Goal: Download file/media

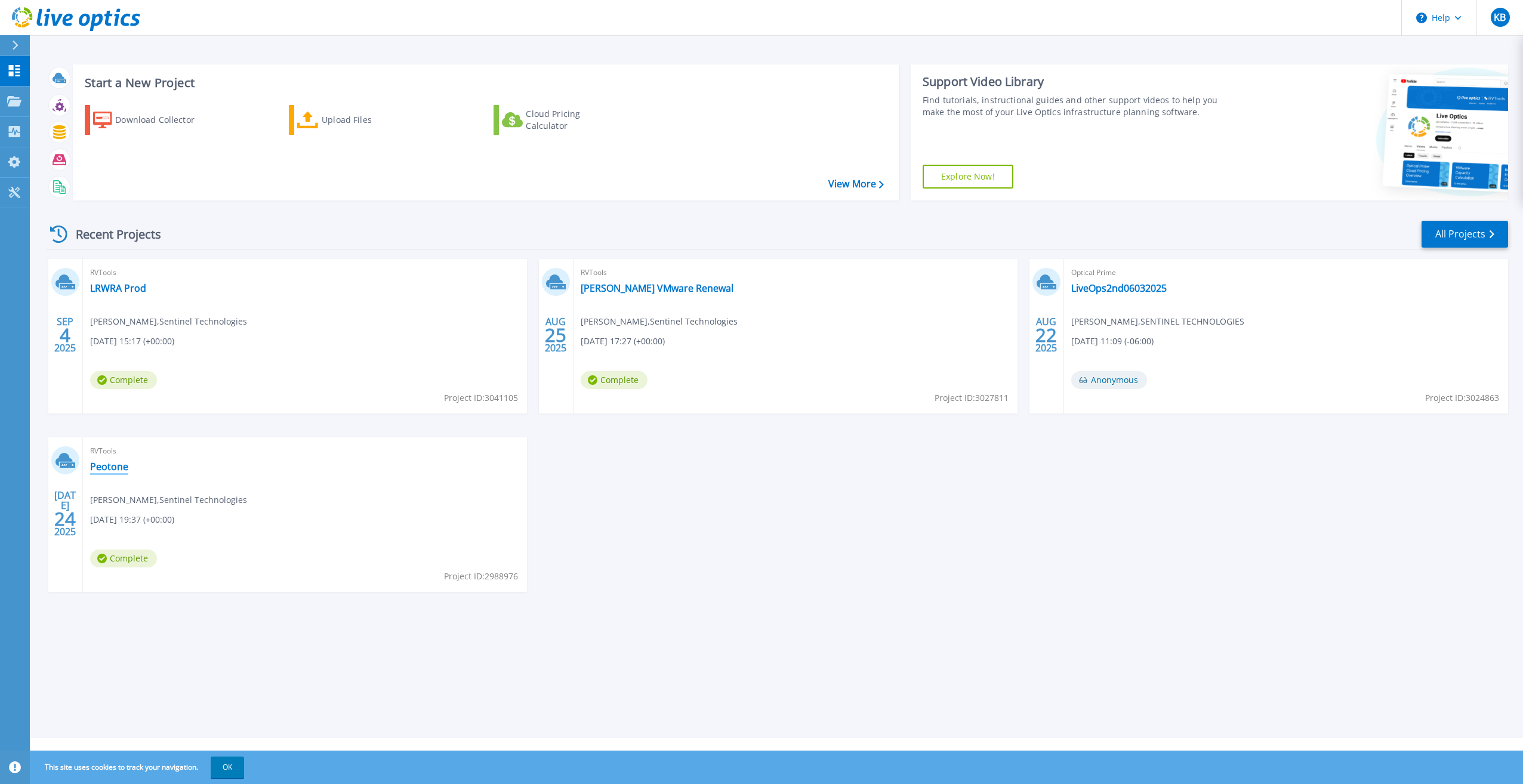
click at [100, 467] on link "Peotone" at bounding box center [109, 466] width 38 height 12
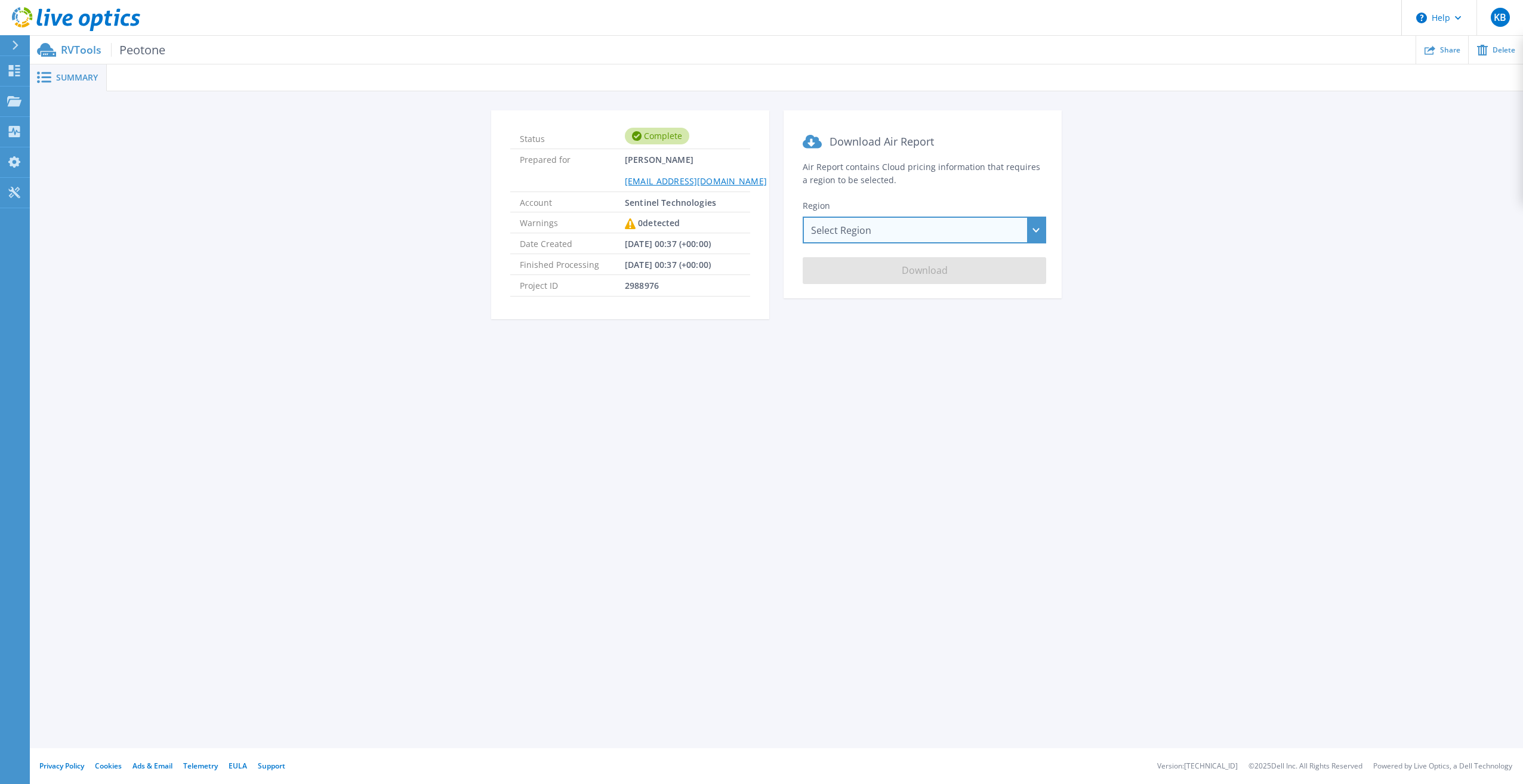
click at [1042, 226] on div "Select Region [GEOGRAPHIC_DATA] ([GEOGRAPHIC_DATA]) [GEOGRAPHIC_DATA] ([GEOGRAP…" at bounding box center [924, 230] width 243 height 27
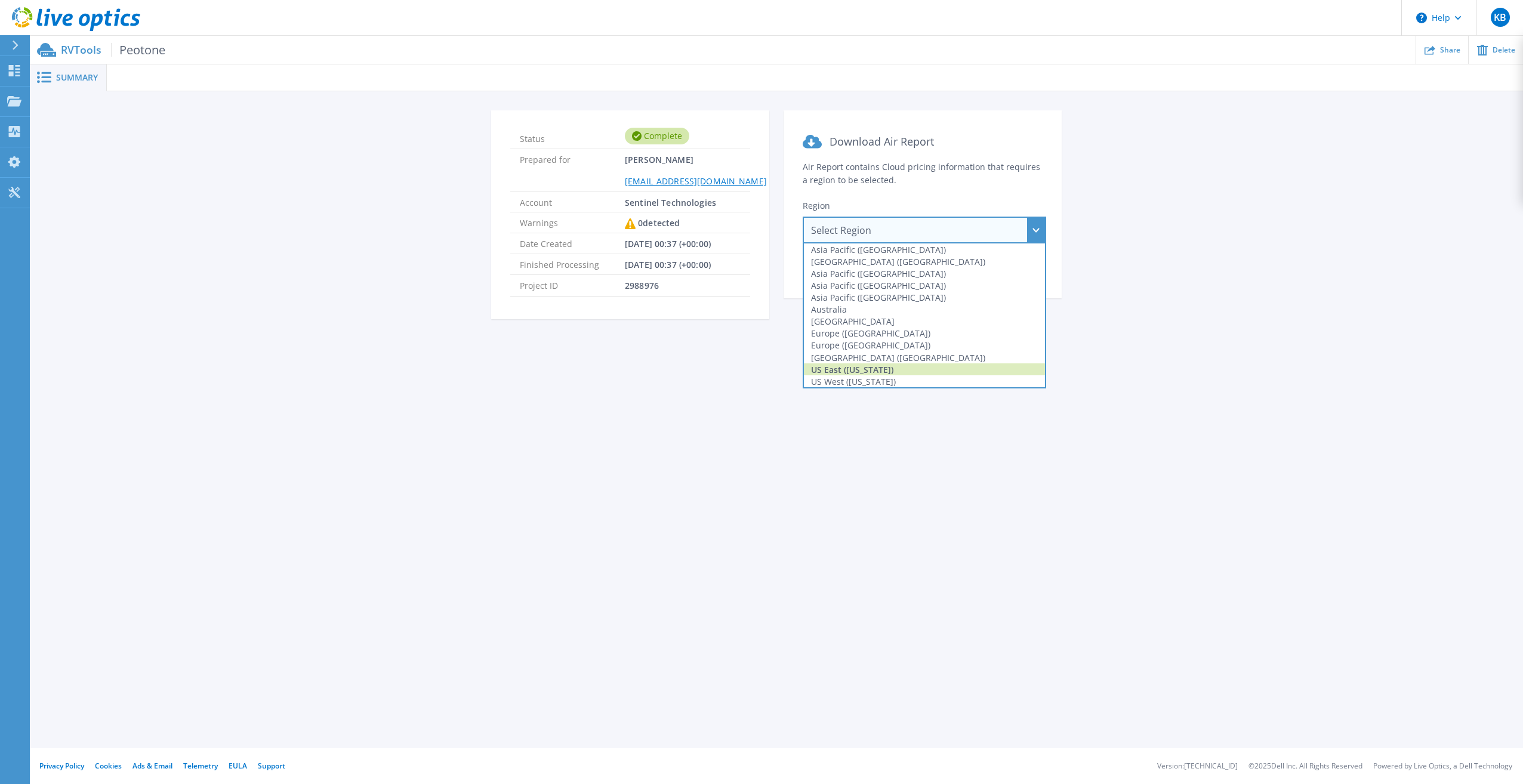
click at [903, 365] on div "US East ([US_STATE])" at bounding box center [924, 369] width 241 height 12
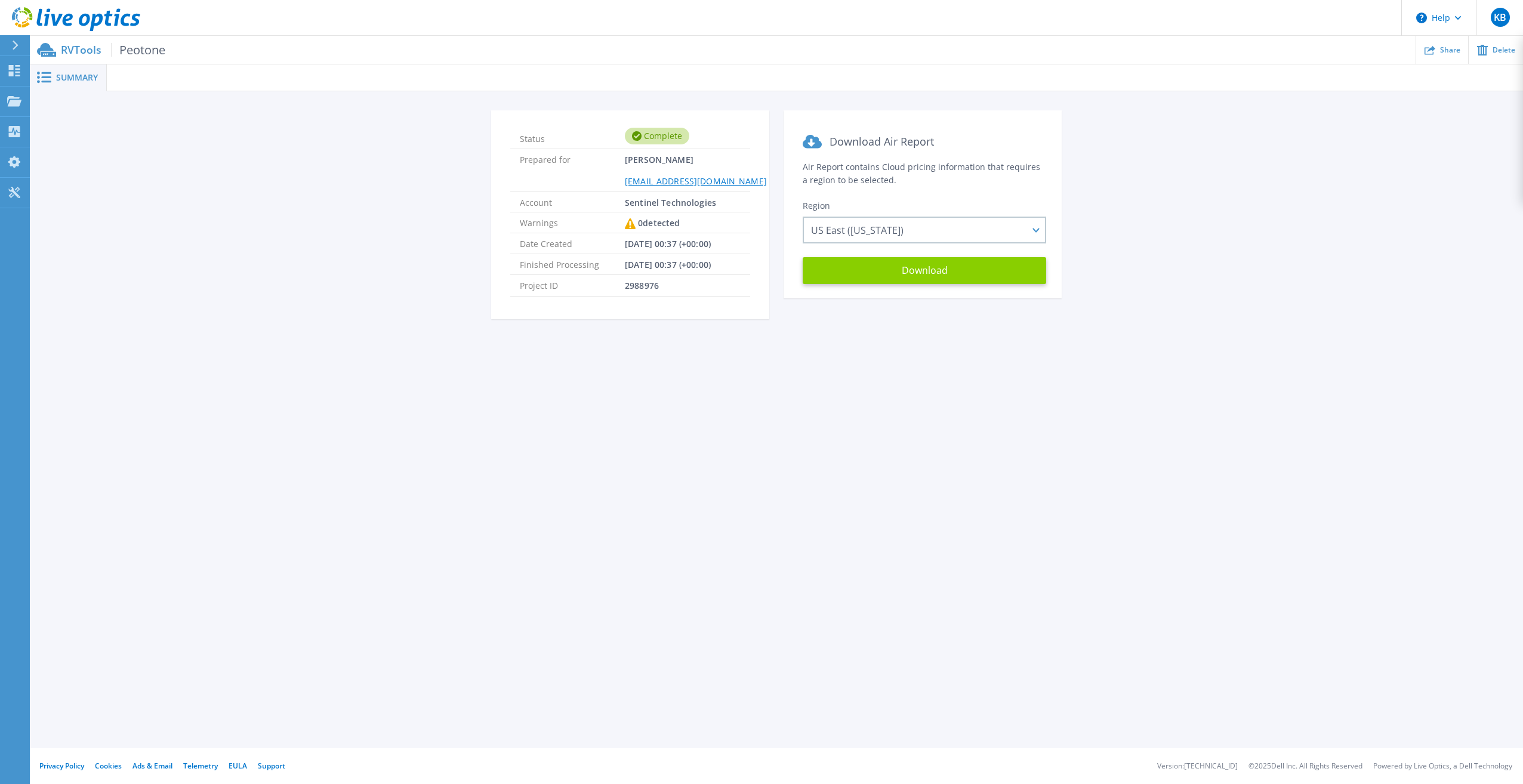
click at [907, 280] on button "Download" at bounding box center [924, 270] width 243 height 27
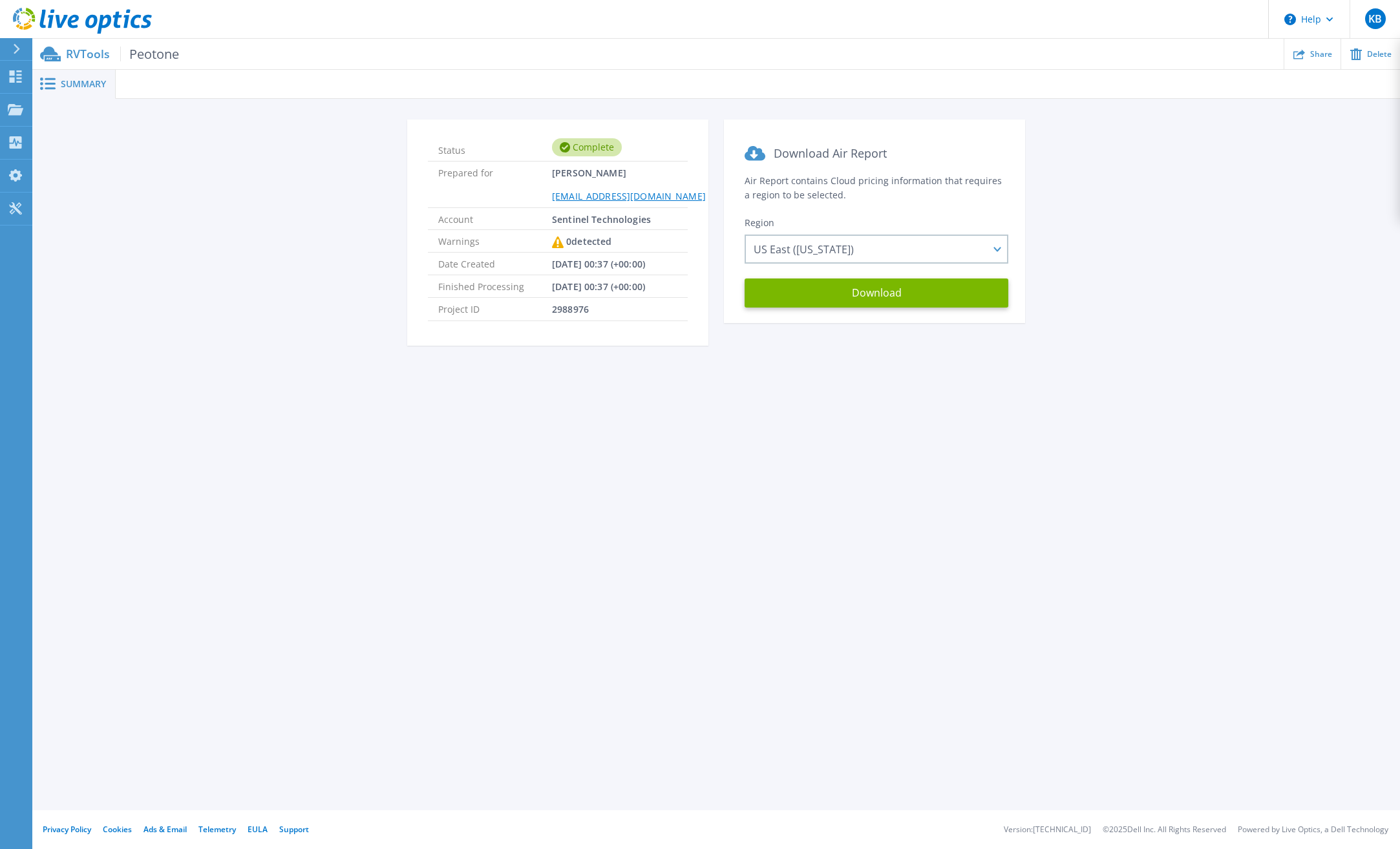
click at [1138, 401] on div "Summary Status Complete Prepared for [PERSON_NAME] [EMAIL_ADDRESS][DOMAIN_NAME]…" at bounding box center [716, 405] width 1368 height 810
